Goal: Task Accomplishment & Management: Use online tool/utility

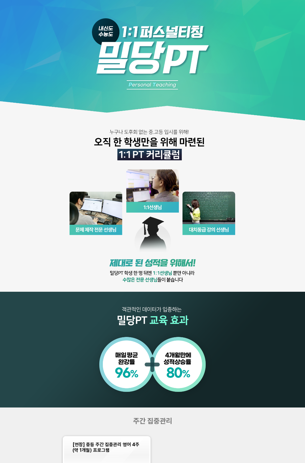
scroll to position [71, 0]
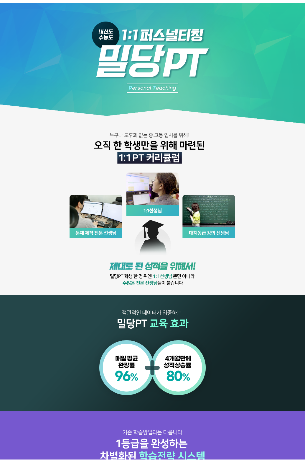
scroll to position [561, 0]
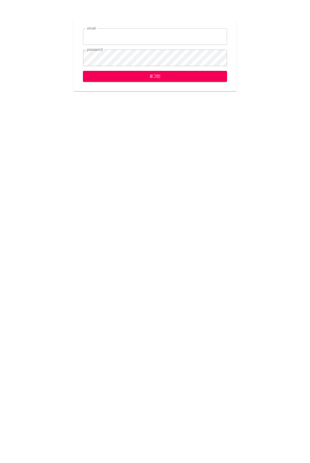
type input "jungce@ihateflyingbugs.com"
click at [160, 76] on span "로그인" at bounding box center [155, 76] width 135 height 7
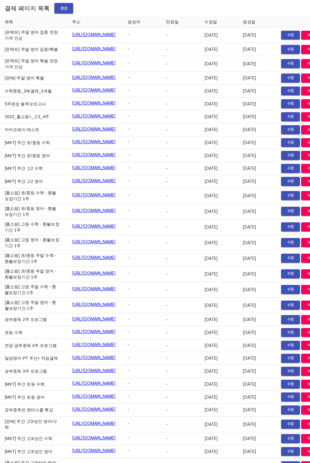
click at [59, 8] on span "생성" at bounding box center [63, 8] width 9 height 7
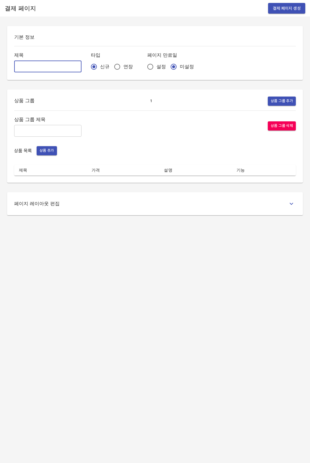
click at [60, 68] on input "text" at bounding box center [47, 66] width 67 height 12
type input "0822_[PERSON_NAME]"
click at [111, 61] on input "연장" at bounding box center [117, 66] width 12 height 12
radio input "true"
click at [144, 68] on input "설정" at bounding box center [150, 66] width 12 height 12
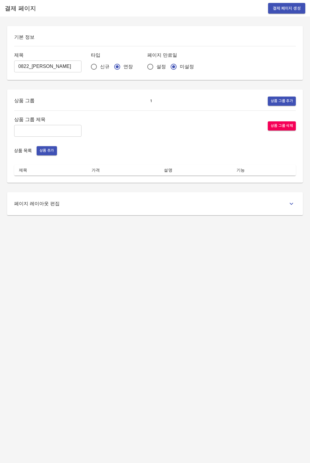
radio input "true"
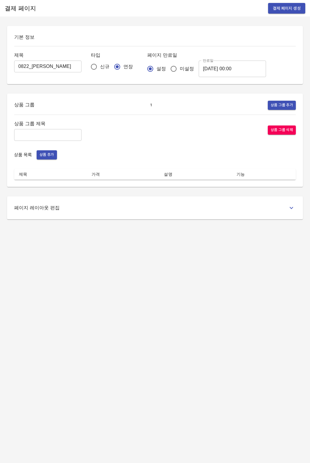
click at [217, 66] on input "2025-08-23 00:00" at bounding box center [232, 68] width 67 height 17
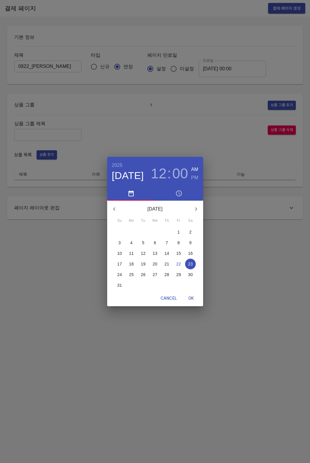
click at [185, 271] on div "30" at bounding box center [190, 274] width 12 height 11
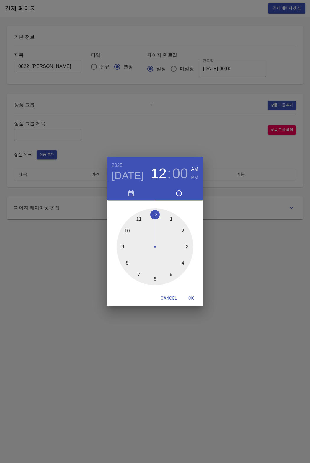
click at [188, 273] on div at bounding box center [155, 246] width 77 height 77
click at [133, 192] on icon "button" at bounding box center [130, 193] width 5 height 6
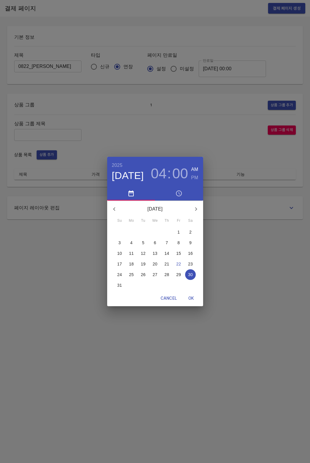
click at [193, 299] on span "OK" at bounding box center [191, 297] width 14 height 7
type input "2025-08-30 04:00"
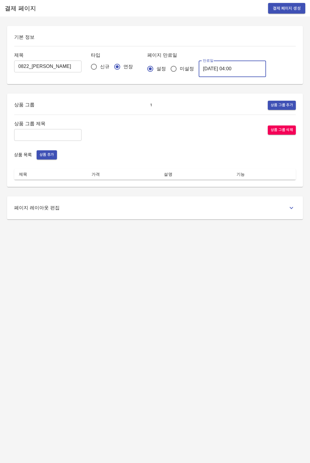
click at [44, 133] on input "text" at bounding box center [47, 135] width 67 height 12
type input "주간 집중관리"
click at [47, 156] on span "상품 추가" at bounding box center [47, 154] width 14 height 7
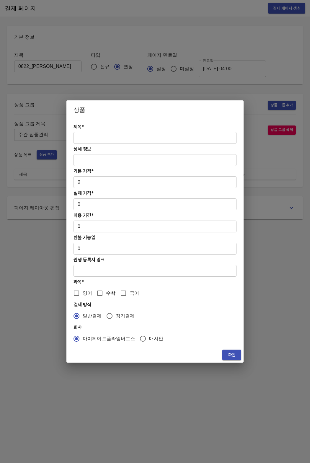
click at [110, 138] on input "text" at bounding box center [154, 138] width 163 height 12
paste input "[연장] 중등 주간 집중관리 영어 4주(약 1개월) 프로그램"
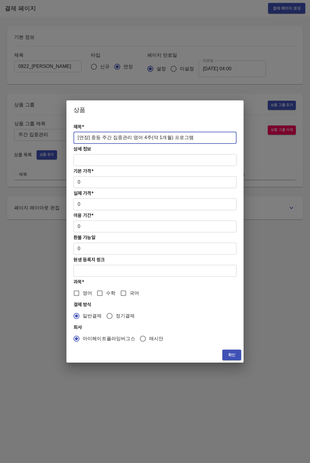
type input "[연장] 중등 주간 집중관리 영어 4주(약 1개월) 프로그램"
drag, startPoint x: 91, startPoint y: 204, endPoint x: 85, endPoint y: 204, distance: 5.6
click at [91, 204] on input "0" at bounding box center [154, 204] width 163 height 12
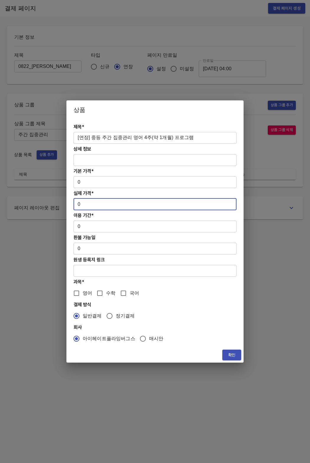
drag, startPoint x: 85, startPoint y: 204, endPoint x: 63, endPoint y: 201, distance: 23.0
click at [63, 201] on div "상품 제목* [연장] 중등 주간 집중관리 영어 4주(약 1개월) 프로그램 ​ 상세 정보 ​ 기본 가격* 0 ​ 실제 가격* 0 ​ 이용 기간*…" at bounding box center [155, 231] width 310 height 463
paste input "27800"
type input "278000"
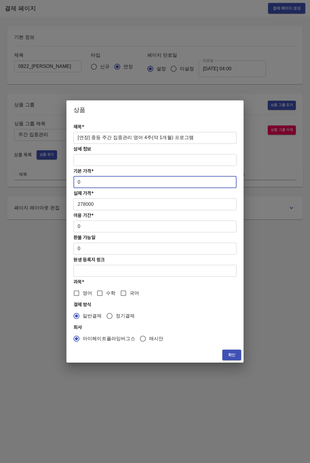
click at [83, 186] on input "0" at bounding box center [154, 182] width 163 height 12
drag, startPoint x: 83, startPoint y: 186, endPoint x: 74, endPoint y: 184, distance: 9.0
click at [74, 184] on input "0" at bounding box center [154, 182] width 163 height 12
paste input "27800"
type input "278000"
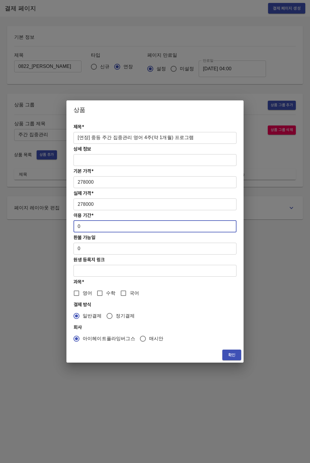
drag, startPoint x: 85, startPoint y: 222, endPoint x: 97, endPoint y: 228, distance: 13.9
click at [97, 228] on input "0" at bounding box center [154, 226] width 163 height 12
type input "28"
click at [76, 294] on input "영어" at bounding box center [76, 293] width 12 height 12
checkbox input "true"
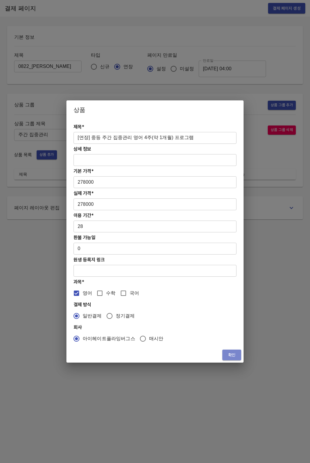
click at [233, 354] on span "확인" at bounding box center [231, 354] width 9 height 7
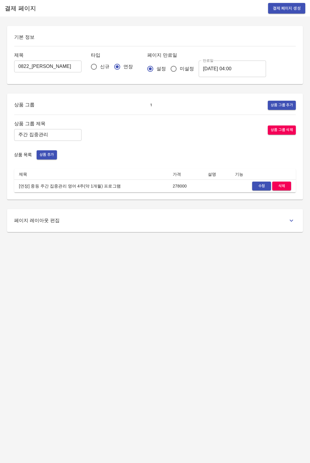
drag, startPoint x: 222, startPoint y: 351, endPoint x: 241, endPoint y: 176, distance: 176.2
click at [222, 351] on div "결제 페이지 결제 페이지 생성 기본 정보 제목 0822_김서경 ​ 타입 신규 연장 페이지 만료일 설정 미설정 만료일 2025-08-30 04:…" at bounding box center [155, 231] width 310 height 463
click at [280, 9] on span "결제 페이지 생성" at bounding box center [287, 8] width 28 height 7
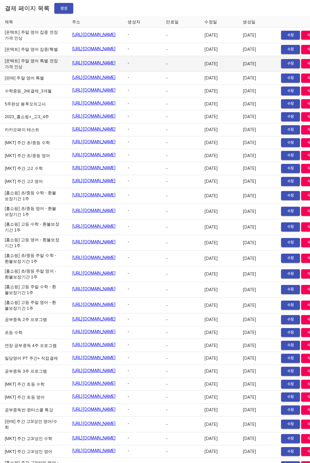
click at [225, 72] on td "2025-01-14" at bounding box center [218, 64] width 38 height 16
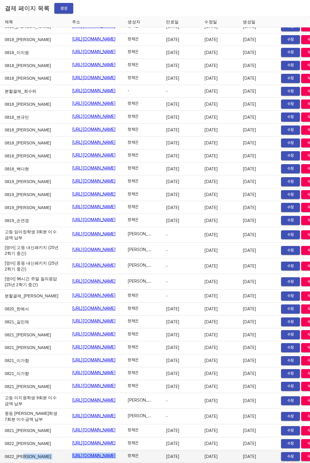
drag, startPoint x: 41, startPoint y: 453, endPoint x: 167, endPoint y: 452, distance: 125.7
click at [167, 452] on tr "0822_김서경 https://payment.mildang.kr/BpPuODh9yWHfYLQSGKGBs 정채은 2025-08-30 2025-0…" at bounding box center [162, 456] width 324 height 13
copy tr "0822_김서경 https://payment.mildang.kr/BpPuODh9yWHfYLQSGKGBs"
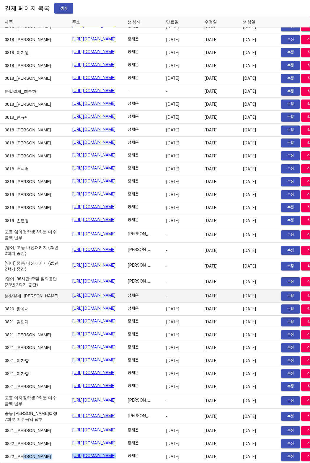
click at [15, 296] on td "분할결제_김민겸" at bounding box center [33, 295] width 67 height 13
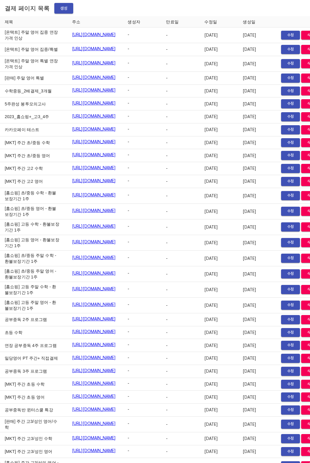
click at [60, 12] on button "생성" at bounding box center [63, 8] width 19 height 11
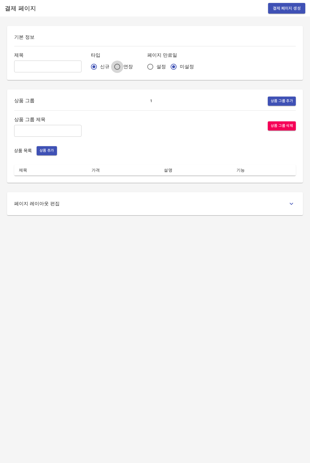
click at [111, 65] on input "연장" at bounding box center [117, 66] width 12 height 12
radio input "true"
click at [144, 66] on input "설정" at bounding box center [150, 66] width 12 height 12
radio input "true"
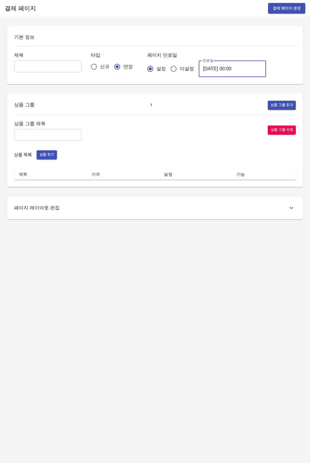
click at [199, 64] on input "[DATE] 00:00" at bounding box center [232, 68] width 67 height 17
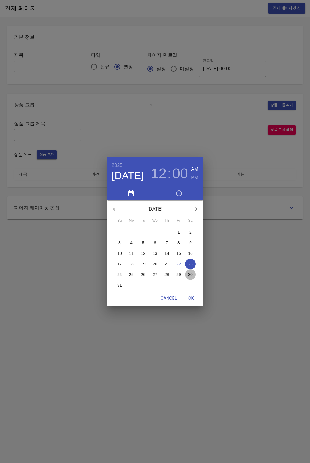
click at [190, 275] on p "30" at bounding box center [190, 274] width 5 height 6
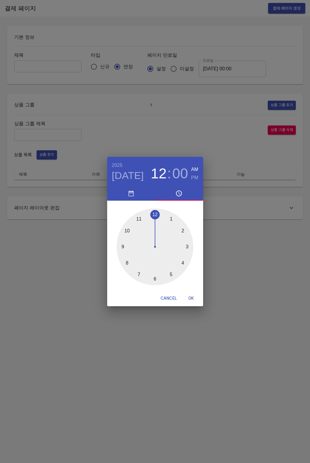
drag, startPoint x: 190, startPoint y: 300, endPoint x: 190, endPoint y: 296, distance: 4.1
click at [190, 299] on span "OK" at bounding box center [191, 297] width 14 height 7
type input "[DATE] 00:00"
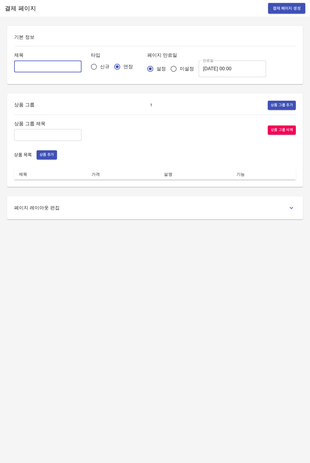
click at [22, 63] on input "text" at bounding box center [47, 66] width 67 height 12
type input "0822_[PERSON_NAME]"
click at [45, 131] on input "text" at bounding box center [47, 135] width 67 height 12
type input "주간 집중관리"
click at [45, 155] on span "상품 추가" at bounding box center [47, 154] width 14 height 7
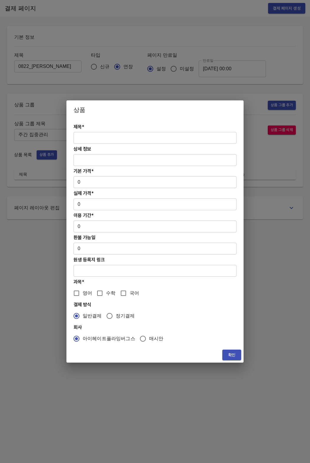
click at [78, 125] on h4 "제목*" at bounding box center [154, 127] width 163 height 6
click at [78, 132] on input "text" at bounding box center [154, 138] width 163 height 12
paste input "[연장] 초중등 주간 집중관리 수학 4주(약 1개월) 프로그램"
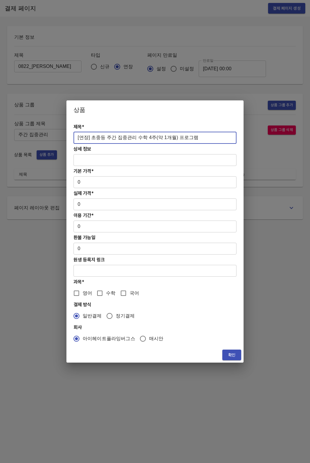
type input "[연장] 초중등 주간 집중관리 수학 4주(약 1개월) 프로그램"
drag, startPoint x: 72, startPoint y: 180, endPoint x: 84, endPoint y: 180, distance: 12.4
click at [93, 180] on div "제목* [연장] 초중등 주간 집중관리 수학 4주(약 1개월) 프로그램 ​ 상세 정보 ​ 기본 가격* 0 ​ 실제 가격* 0 ​ 이용 기간* 0…" at bounding box center [154, 233] width 177 height 228
click at [84, 180] on input "0" at bounding box center [154, 182] width 163 height 12
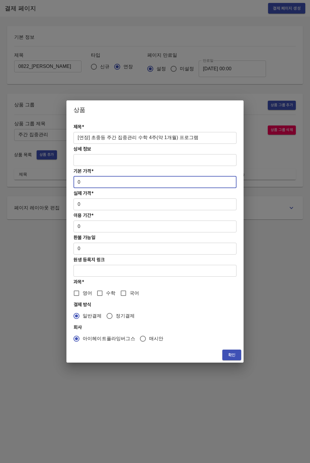
drag, startPoint x: 84, startPoint y: 180, endPoint x: 77, endPoint y: 180, distance: 6.8
click at [77, 180] on input "0" at bounding box center [154, 182] width 163 height 12
paste input "27800"
type input "278000"
click at [86, 210] on div "제목* [연장] 초중등 주간 집중관리 수학 4주(약 1개월) 프로그램 ​ 상세 정보 ​ 기본 가격* 278000 ​ 실제 가격* 0 ​ 이용 …" at bounding box center [154, 233] width 177 height 228
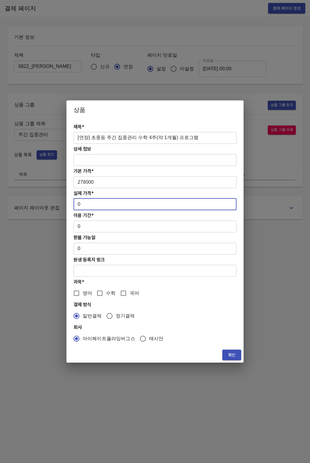
drag, startPoint x: 84, startPoint y: 205, endPoint x: 73, endPoint y: 201, distance: 12.4
click at [73, 201] on div "제목* [연장] 초중등 주간 집중관리 수학 4주(약 1개월) 프로그램 ​ 상세 정보 ​ 기본 가격* 278000 ​ 실제 가격* 0 ​ 이용 …" at bounding box center [154, 233] width 177 height 228
paste input "27800"
type input "278000"
drag, startPoint x: 84, startPoint y: 228, endPoint x: 70, endPoint y: 224, distance: 14.8
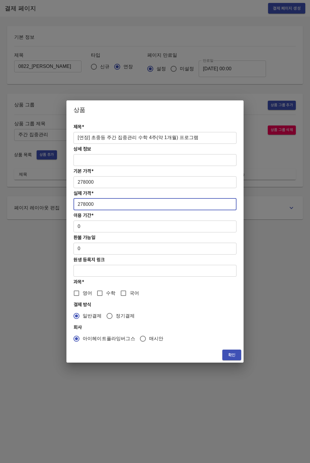
click at [70, 224] on div "제목* [연장] 초중등 주간 집중관리 수학 4주(약 1개월) 프로그램 ​ 상세 정보 ​ 기본 가격* 278000 ​ 실제 가격* 278000 …" at bounding box center [154, 233] width 177 height 228
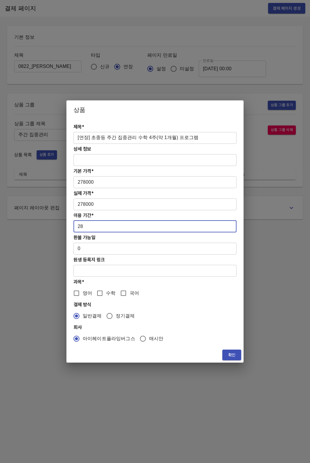
type input "28"
click at [104, 290] on input "수학" at bounding box center [100, 293] width 12 height 12
checkbox input "true"
click at [230, 354] on span "확인" at bounding box center [231, 354] width 9 height 7
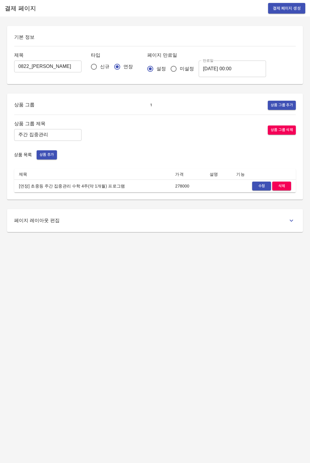
click at [286, 8] on span "결제 페이지 생성" at bounding box center [287, 8] width 28 height 7
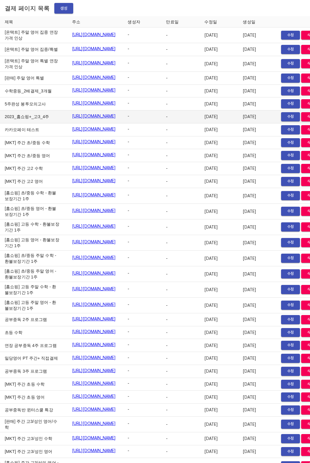
click at [41, 123] on td "2023_홈쇼핑+_고3_4주" at bounding box center [33, 116] width 67 height 13
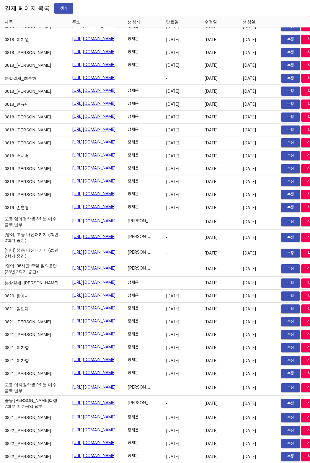
scroll to position [9607, 0]
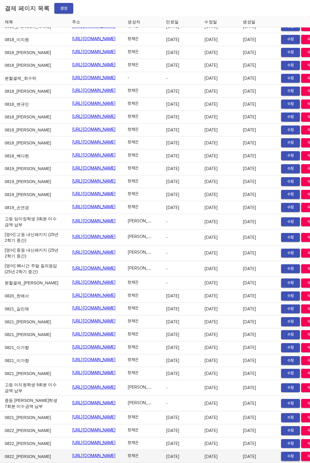
drag, startPoint x: 40, startPoint y: 445, endPoint x: 48, endPoint y: 451, distance: 10.3
click at [40, 450] on td "0822_[PERSON_NAME]" at bounding box center [33, 456] width 67 height 13
drag, startPoint x: 48, startPoint y: 451, endPoint x: 149, endPoint y: 450, distance: 101.2
click at [123, 450] on td "[URL][DOMAIN_NAME]" at bounding box center [95, 456] width 56 height 13
copy link "[URL][DOMAIN_NAME]"
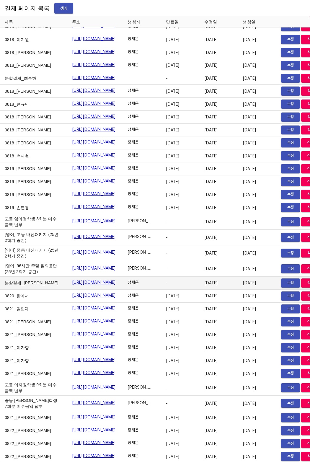
scroll to position [9607, 41]
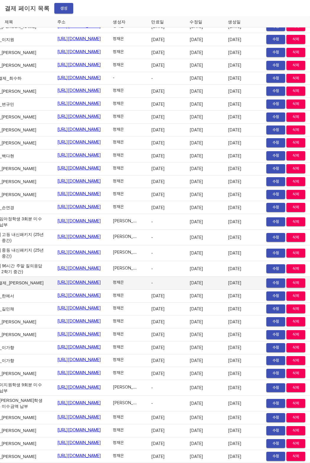
click at [289, 279] on span "삭제" at bounding box center [295, 282] width 13 height 7
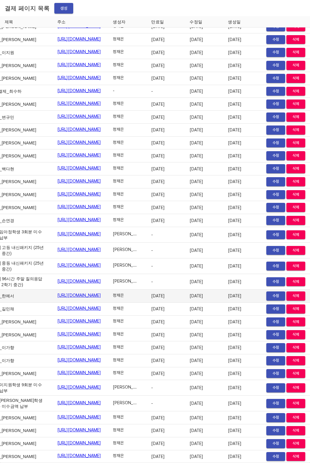
scroll to position [9595, 0]
